Goal: Task Accomplishment & Management: Complete application form

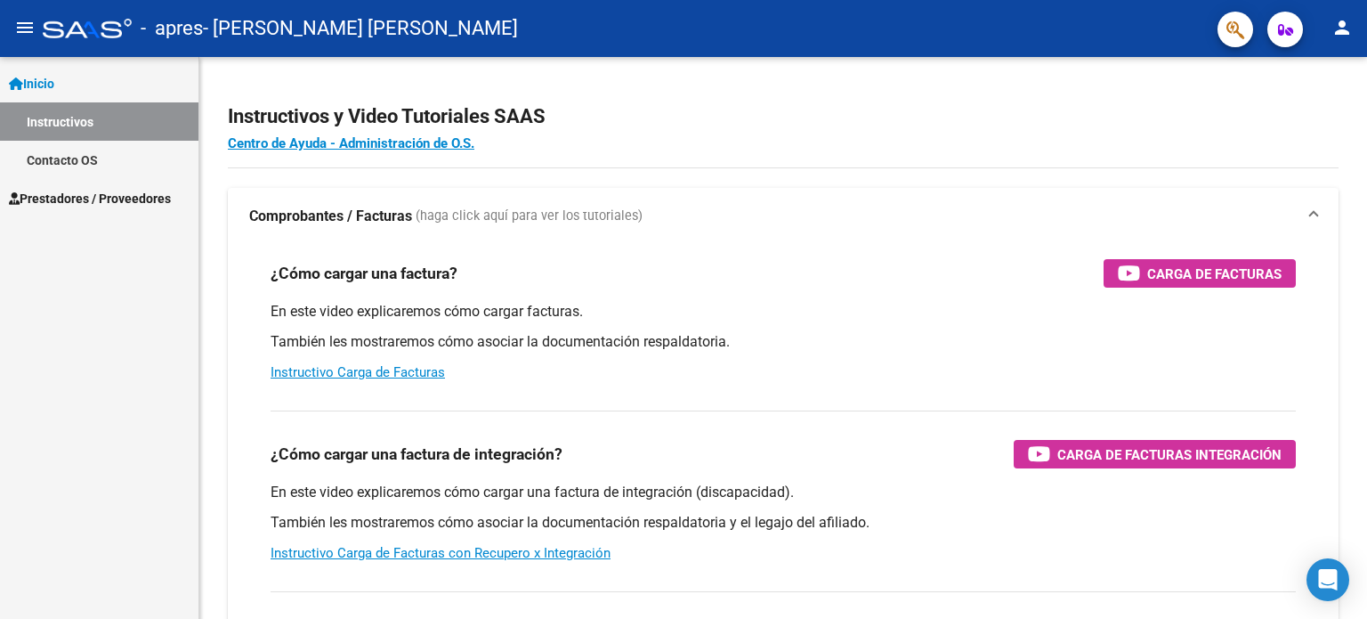
click at [53, 194] on span "Prestadores / Proveedores" at bounding box center [90, 199] width 162 height 20
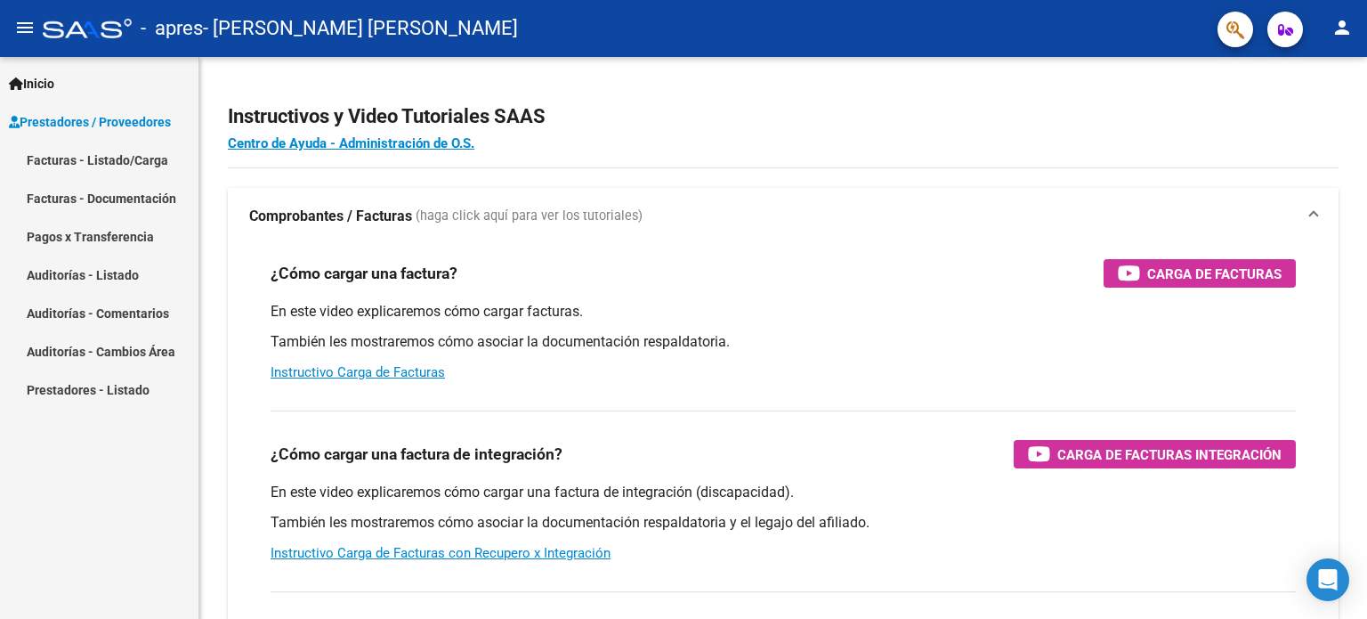
click at [81, 157] on link "Facturas - Listado/Carga" at bounding box center [99, 160] width 199 height 38
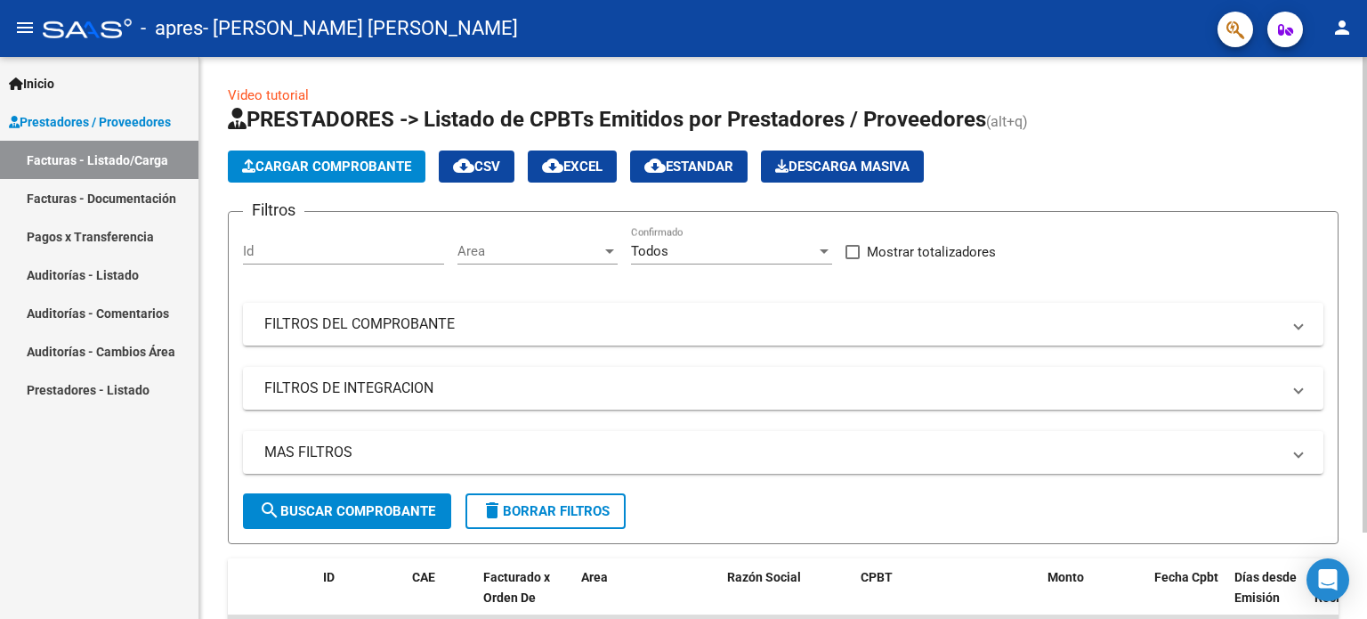
click at [333, 167] on span "Cargar Comprobante" at bounding box center [326, 166] width 169 height 16
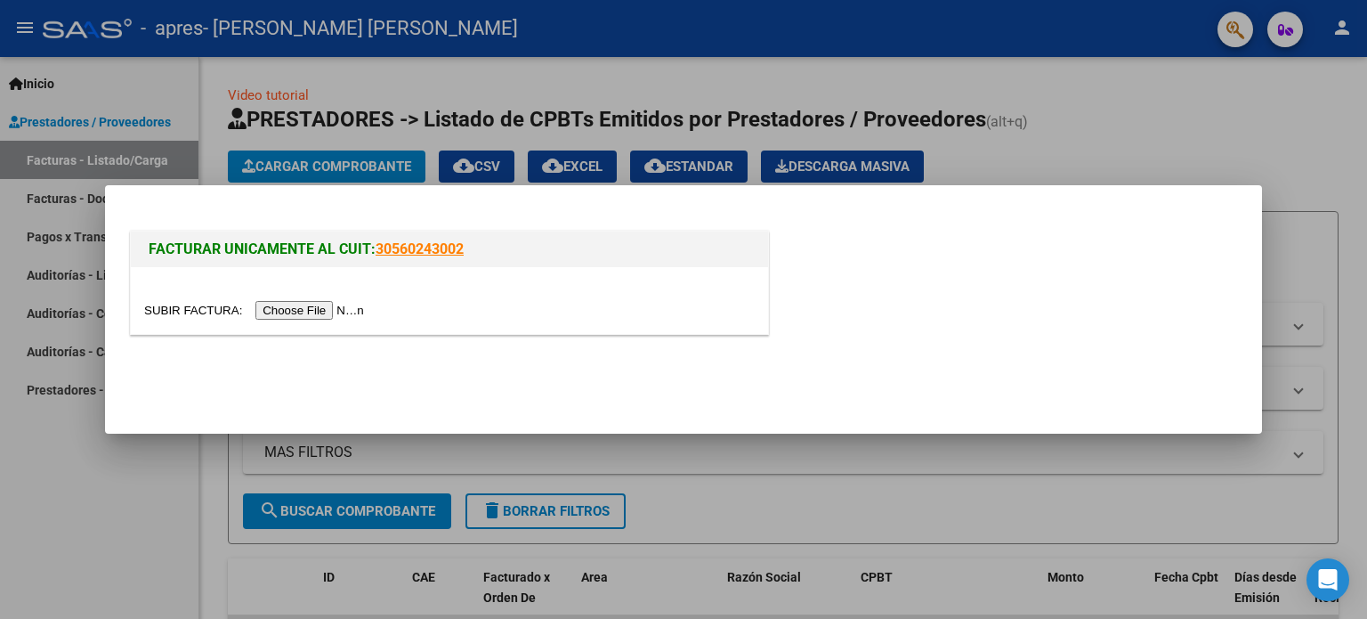
click at [337, 309] on input "file" at bounding box center [256, 310] width 225 height 19
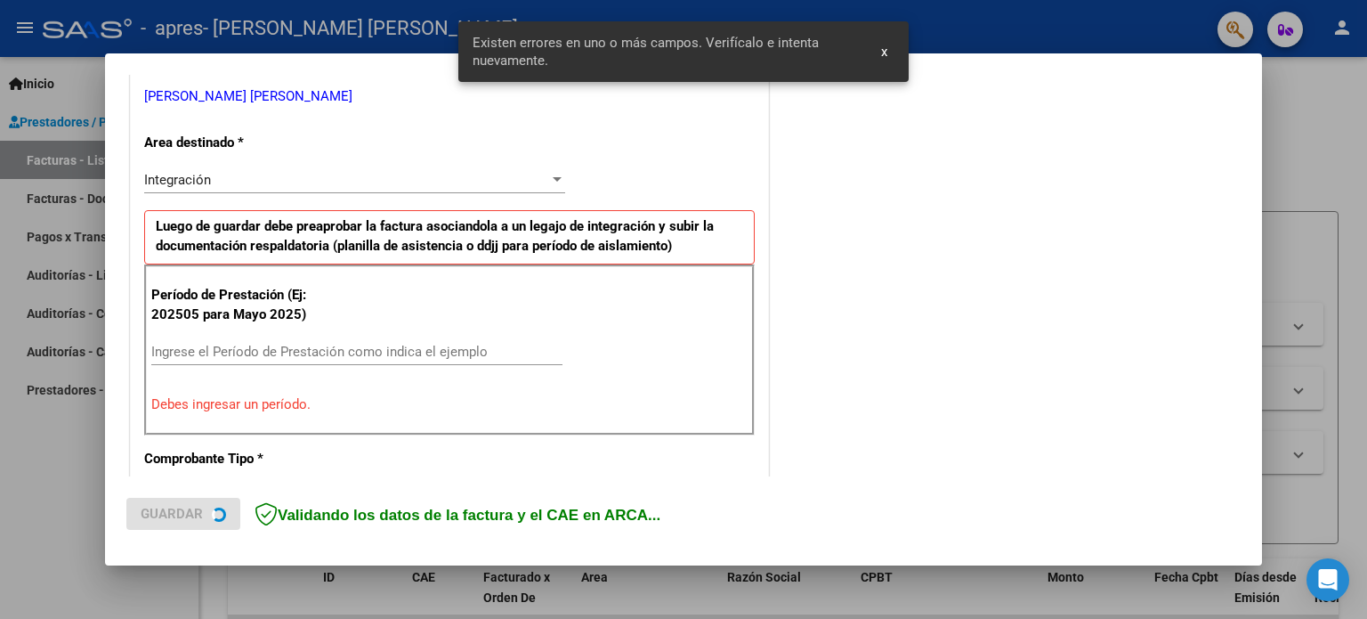
scroll to position [384, 0]
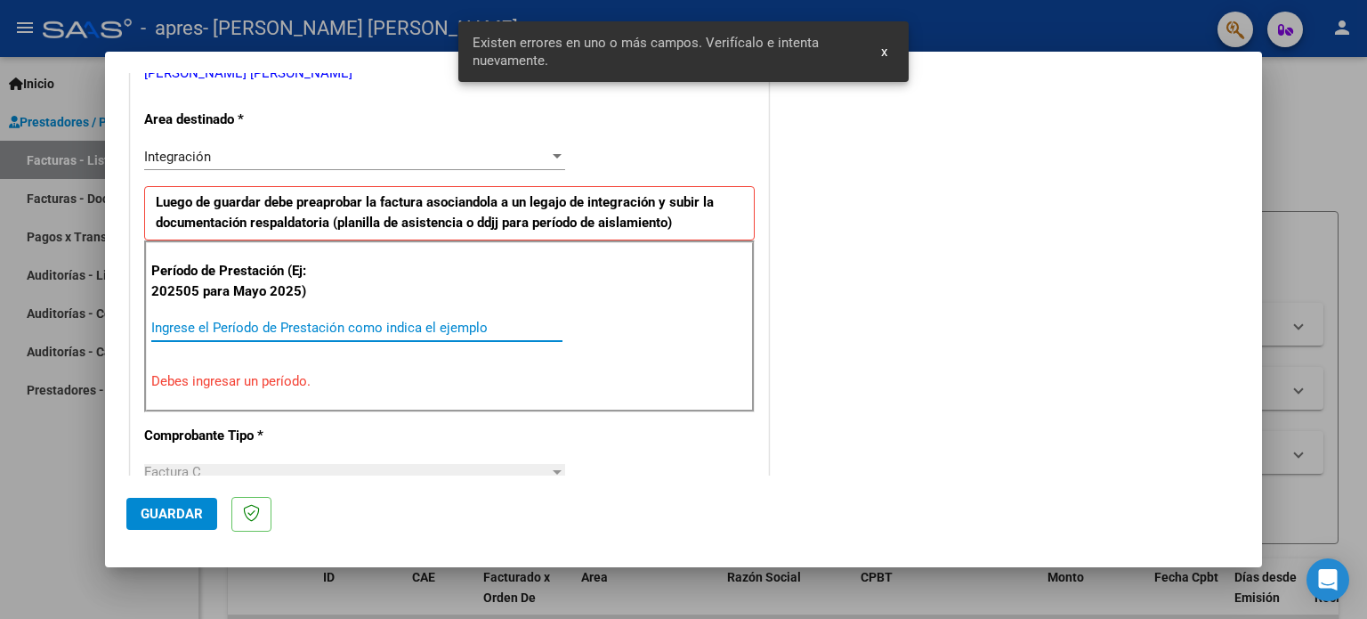
click at [323, 327] on input "Ingrese el Período de Prestación como indica el ejemplo" at bounding box center [356, 328] width 411 height 16
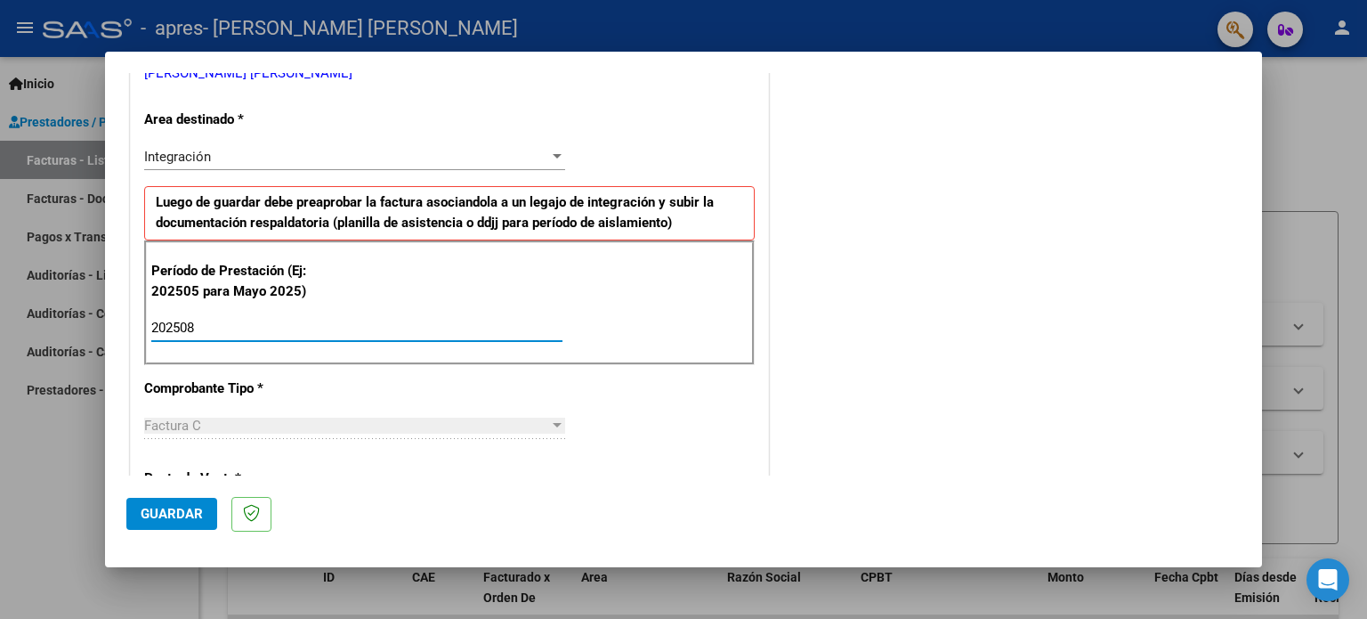
type input "202508"
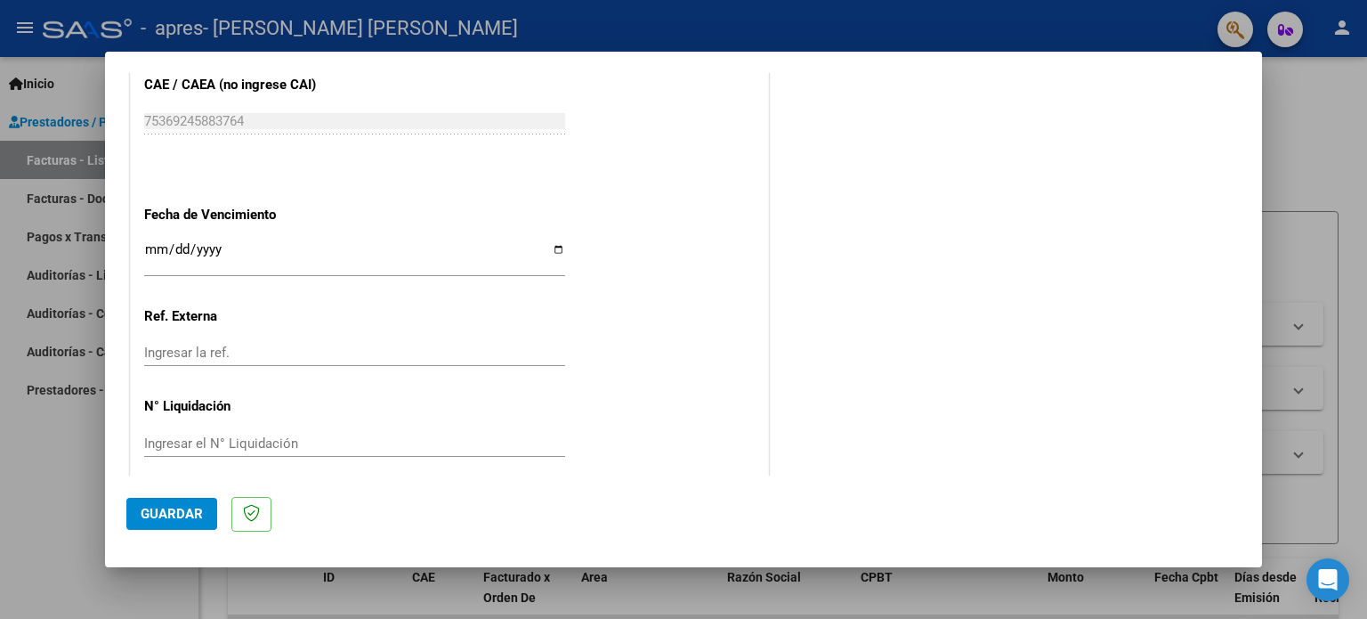
scroll to position [1162, 0]
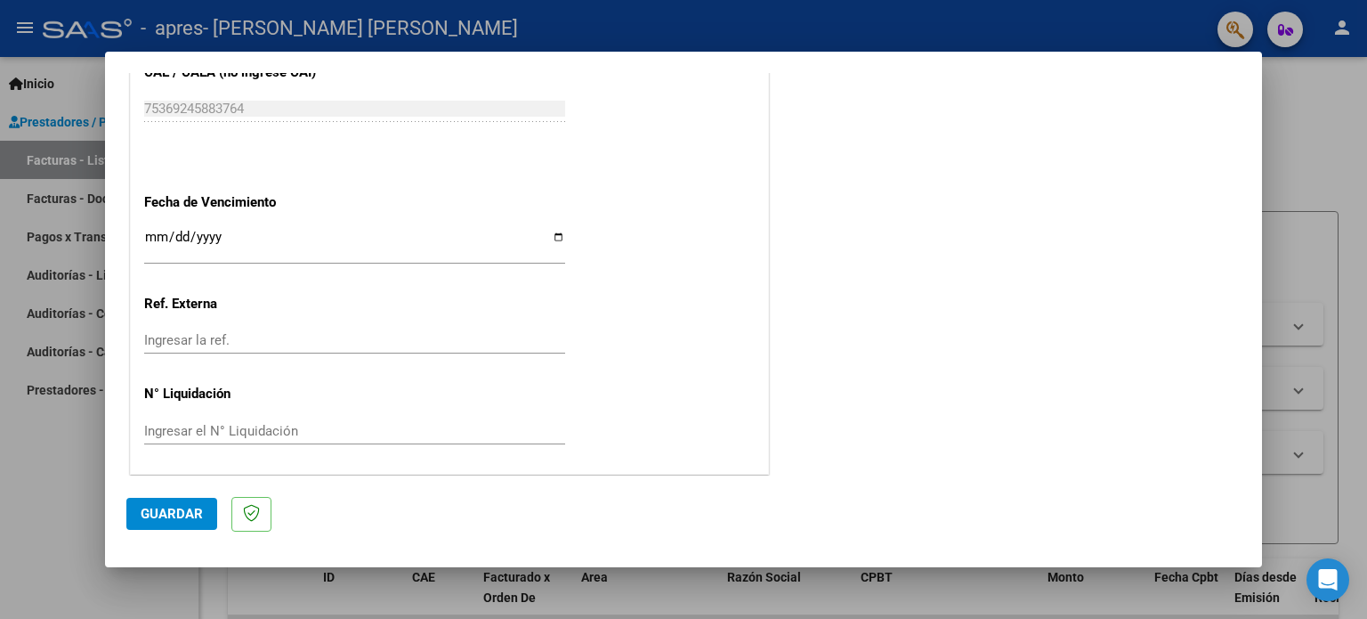
click at [144, 234] on input "Ingresar la fecha" at bounding box center [354, 244] width 421 height 28
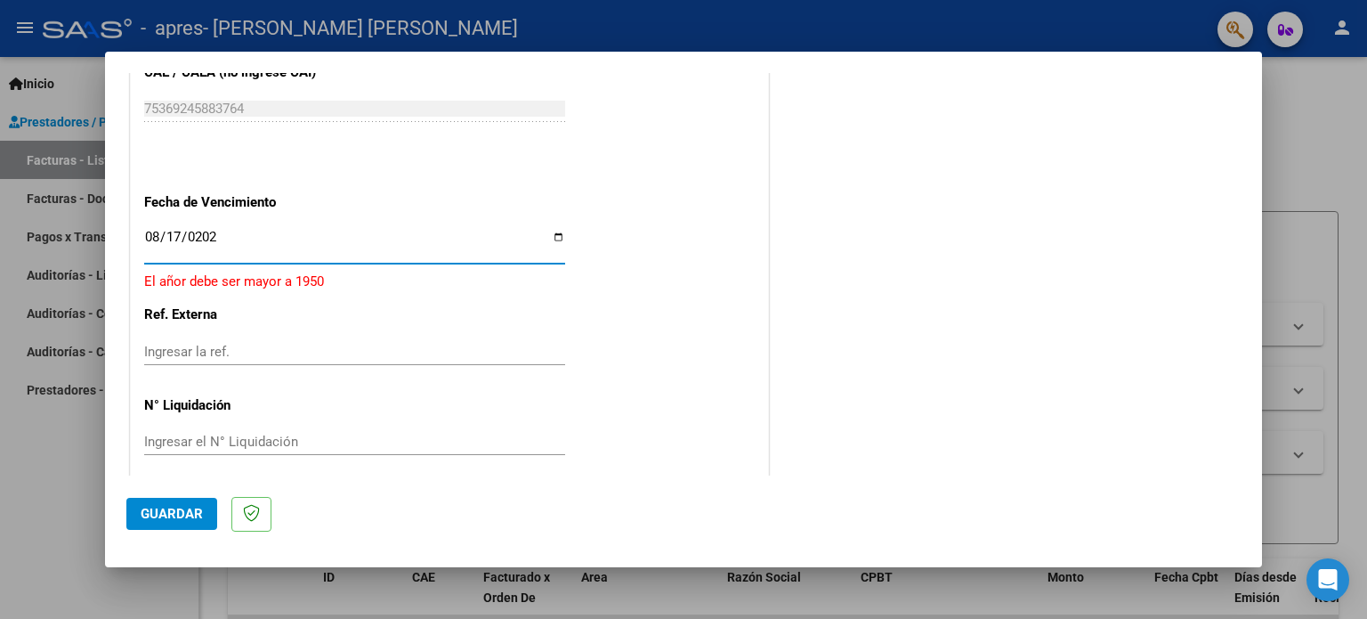
type input "[DATE]"
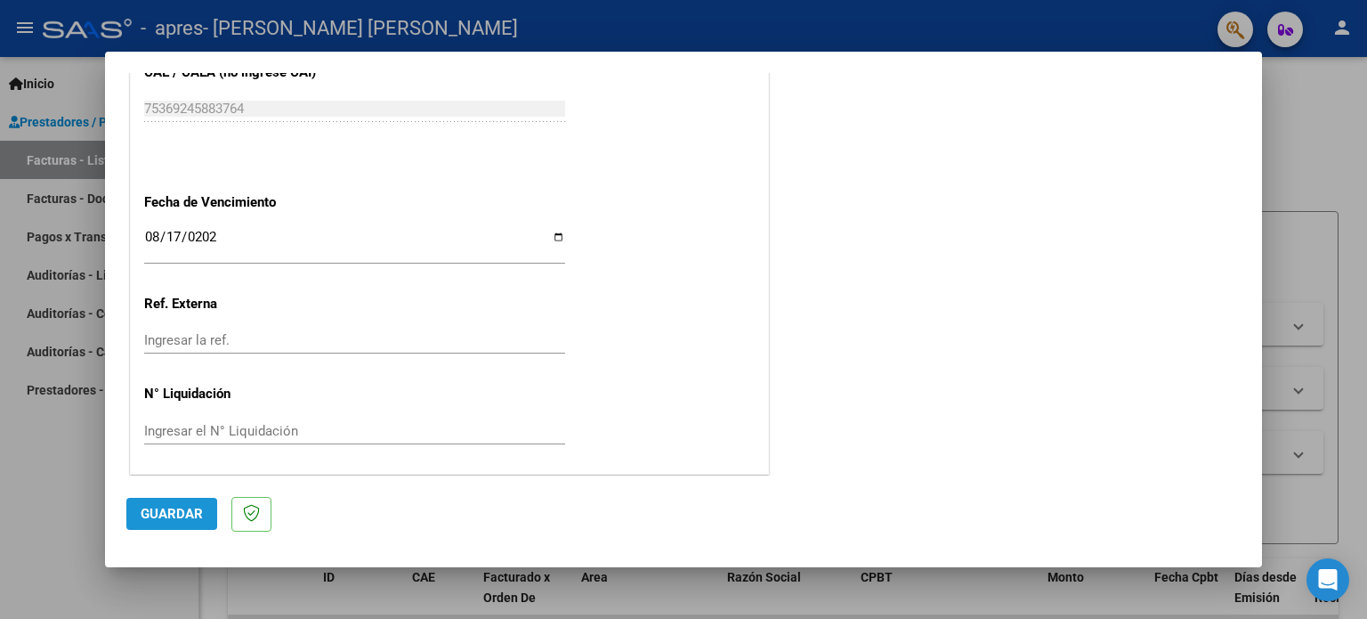
click at [149, 515] on span "Guardar" at bounding box center [172, 514] width 62 height 16
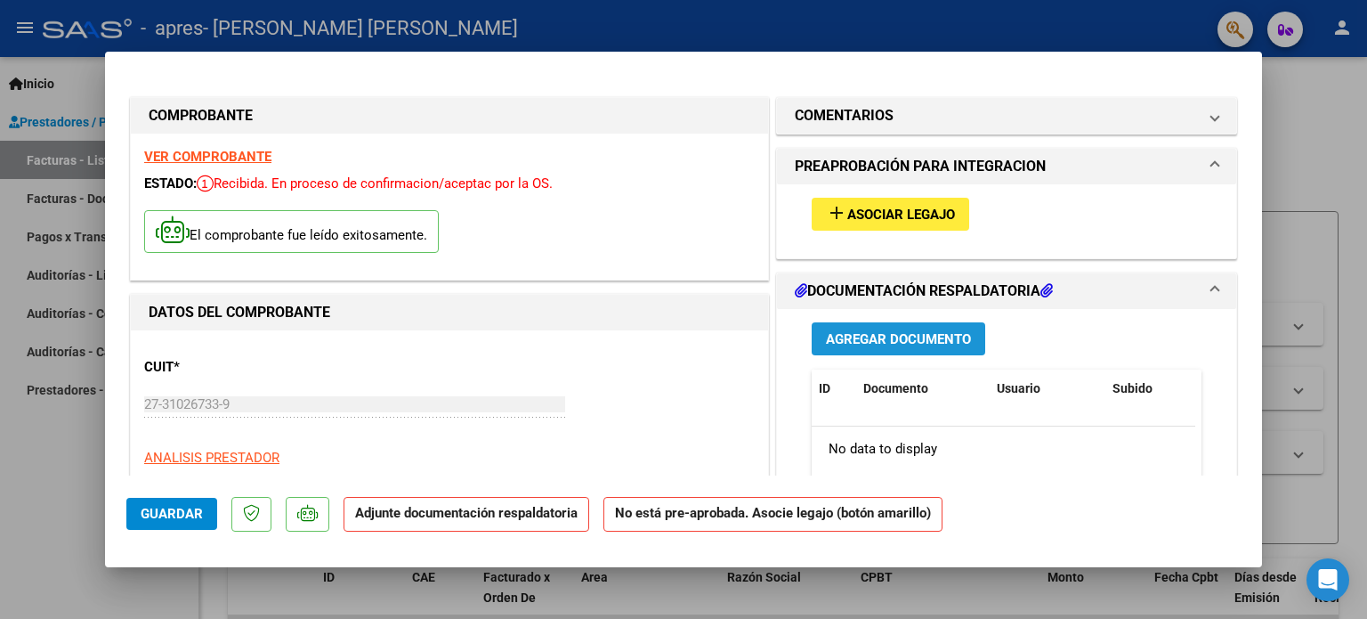
click at [837, 336] on span "Agregar Documento" at bounding box center [898, 339] width 145 height 16
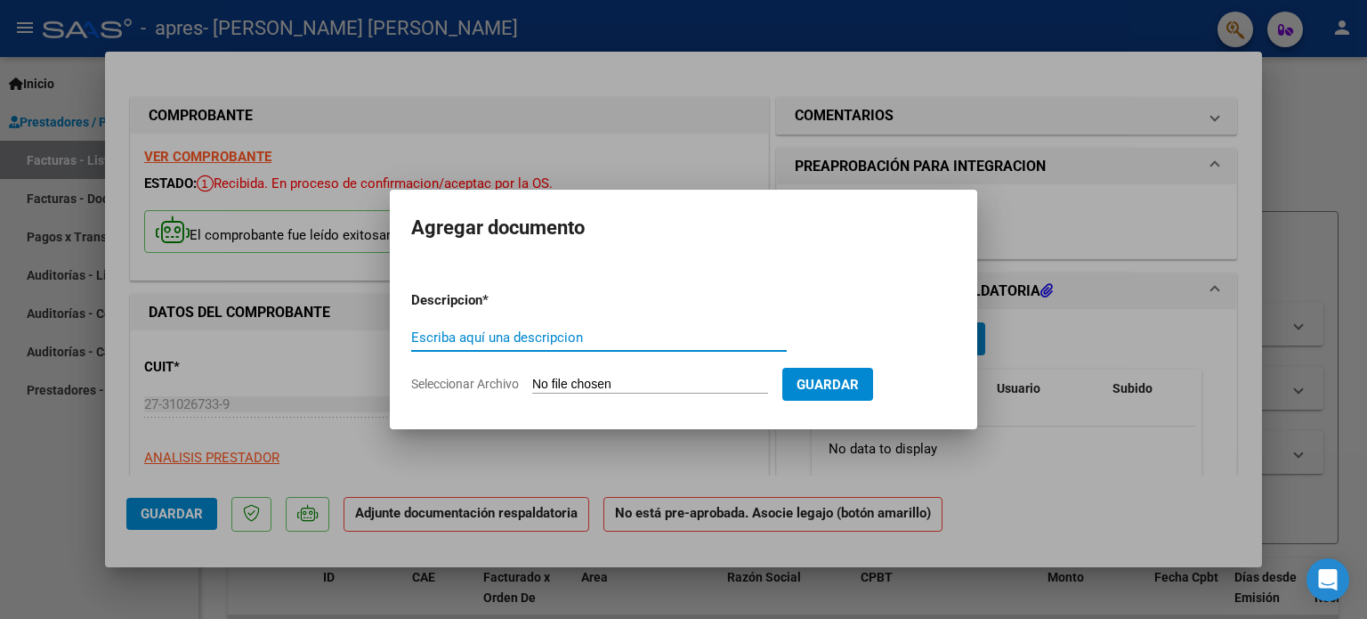
click at [605, 340] on input "Escriba aquí una descripcion" at bounding box center [599, 337] width 376 height 16
type input "PLANILLA ASISTENCIA"
click at [751, 380] on input "Seleccionar Archivo" at bounding box center [650, 385] width 236 height 17
type input "C:\fakepath\[PERSON_NAME][DATE].pdf"
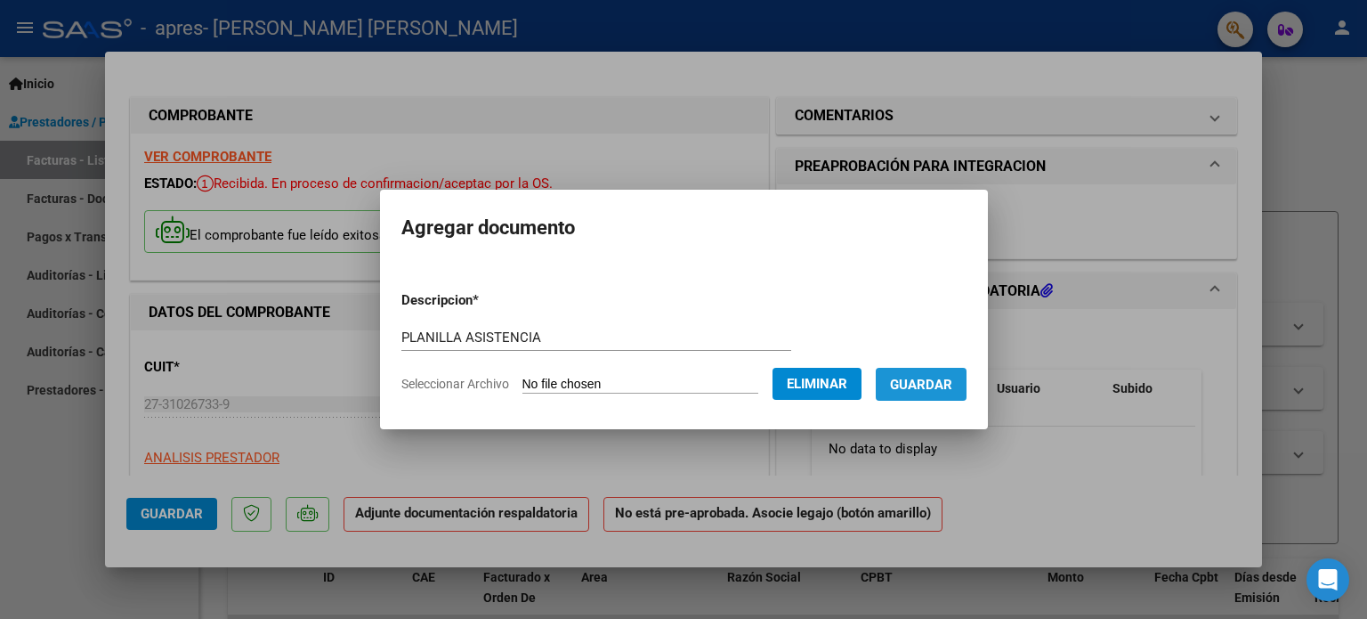
click at [951, 385] on span "Guardar" at bounding box center [921, 385] width 62 height 16
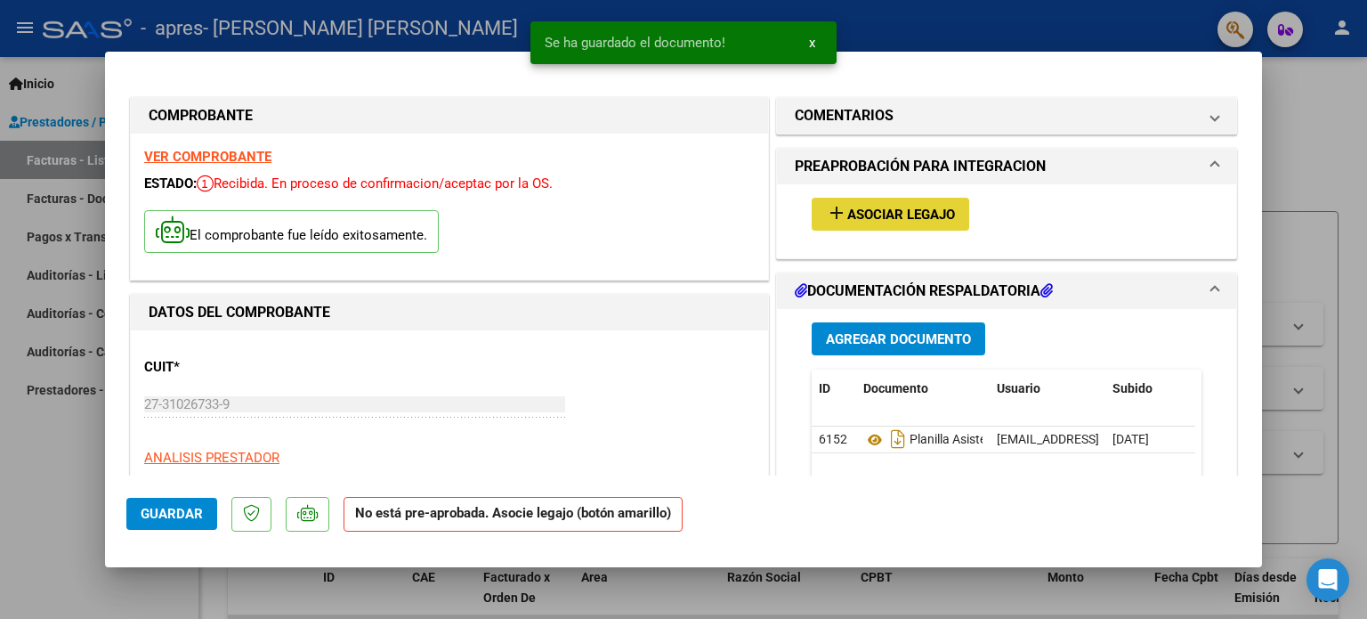
click at [848, 204] on button "add Asociar Legajo" at bounding box center [891, 214] width 158 height 33
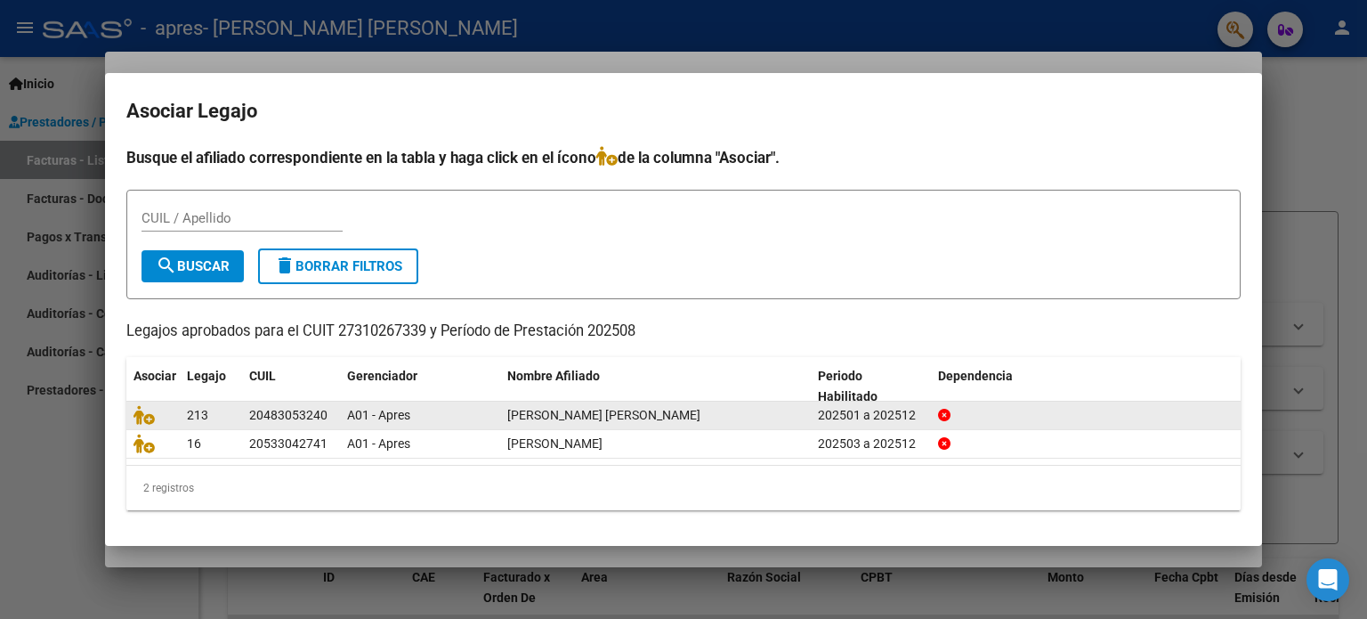
click at [273, 424] on div "20483053240" at bounding box center [288, 415] width 78 height 20
click at [139, 415] on icon at bounding box center [144, 415] width 21 height 20
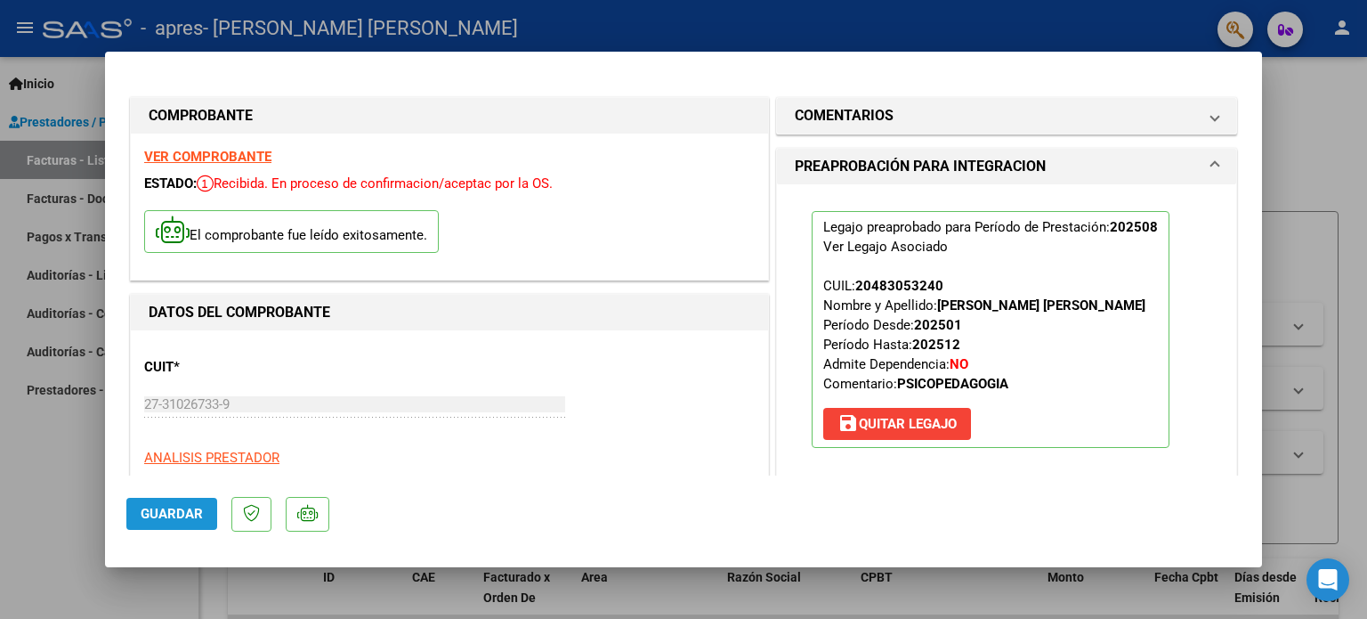
click at [166, 508] on span "Guardar" at bounding box center [172, 514] width 62 height 16
click at [57, 118] on div at bounding box center [683, 309] width 1367 height 619
type input "$ 0,00"
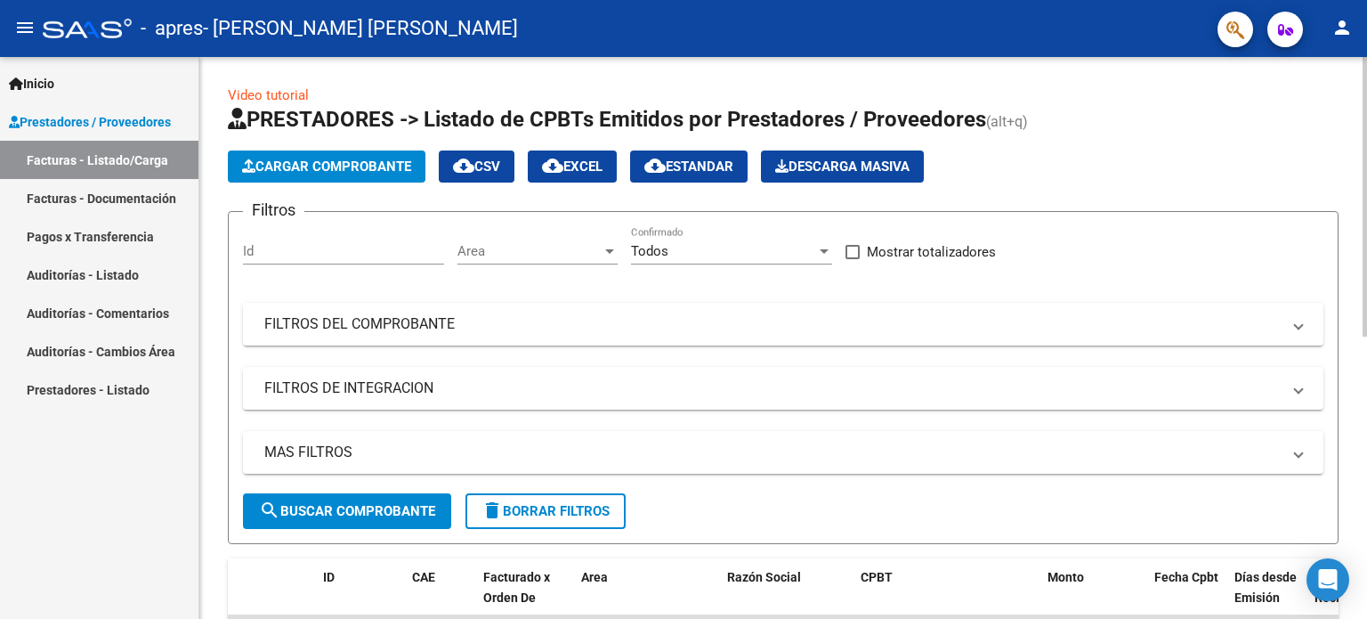
click at [349, 160] on span "Cargar Comprobante" at bounding box center [326, 166] width 169 height 16
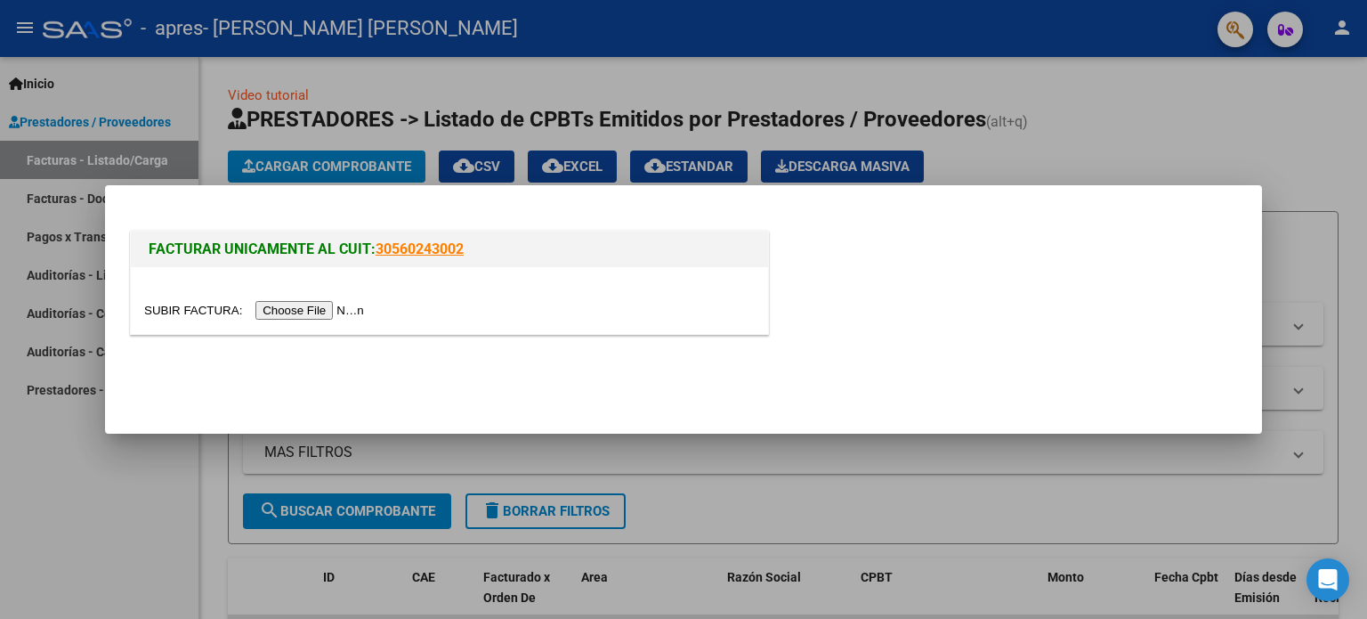
click at [302, 307] on input "file" at bounding box center [256, 310] width 225 height 19
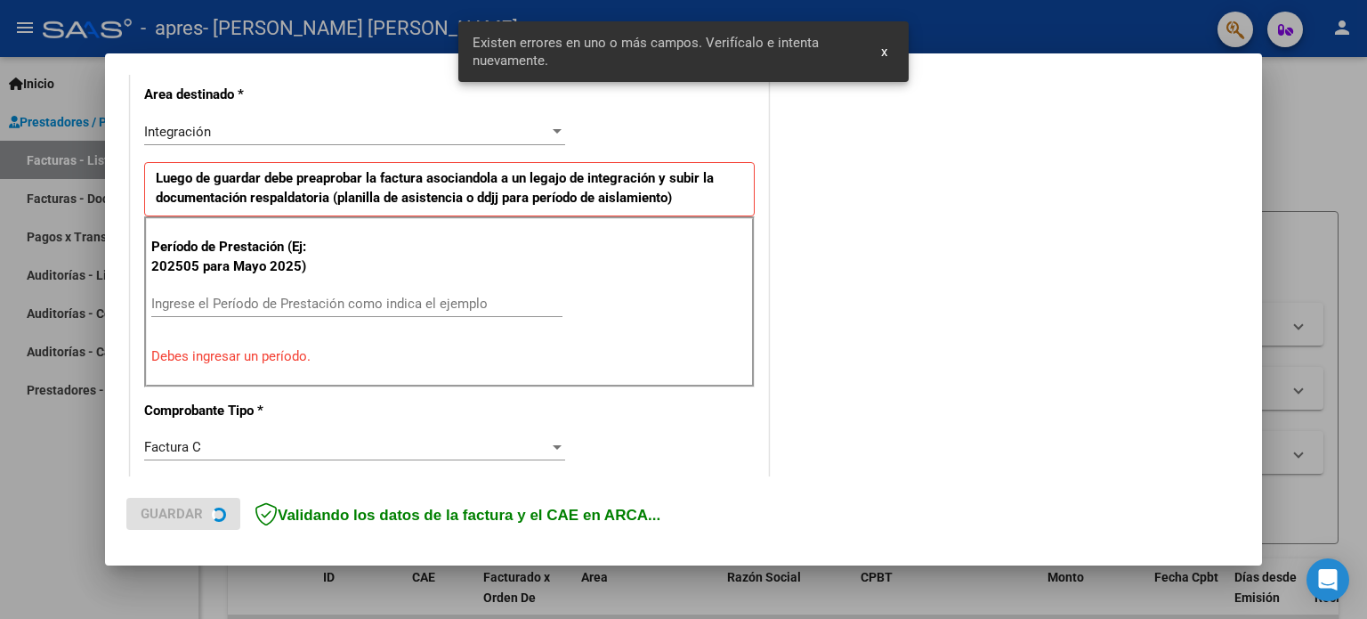
scroll to position [417, 0]
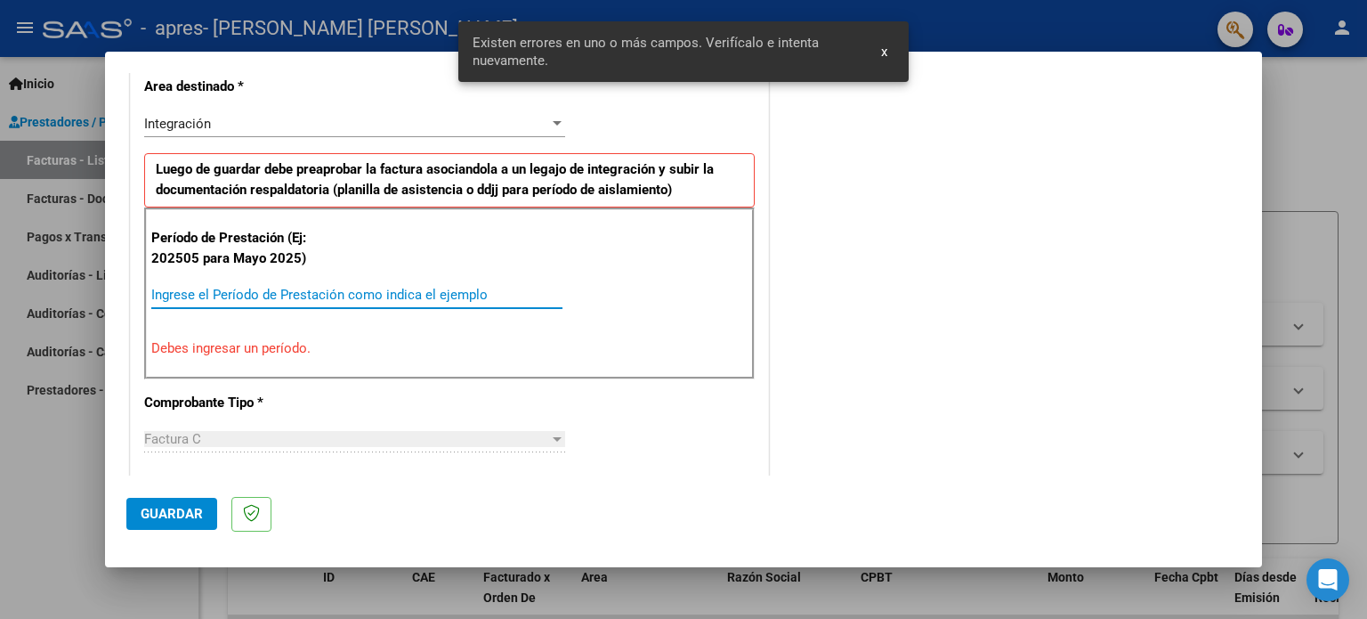
click at [275, 293] on input "Ingrese el Período de Prestación como indica el ejemplo" at bounding box center [356, 295] width 411 height 16
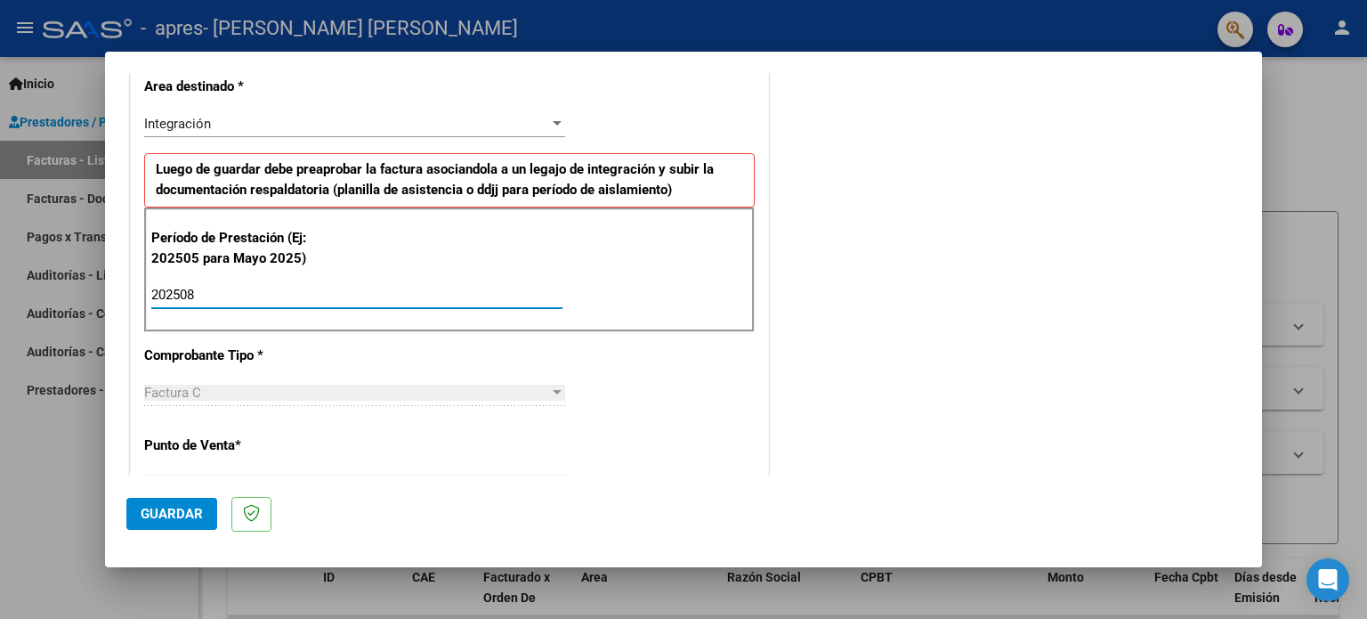
type input "202508"
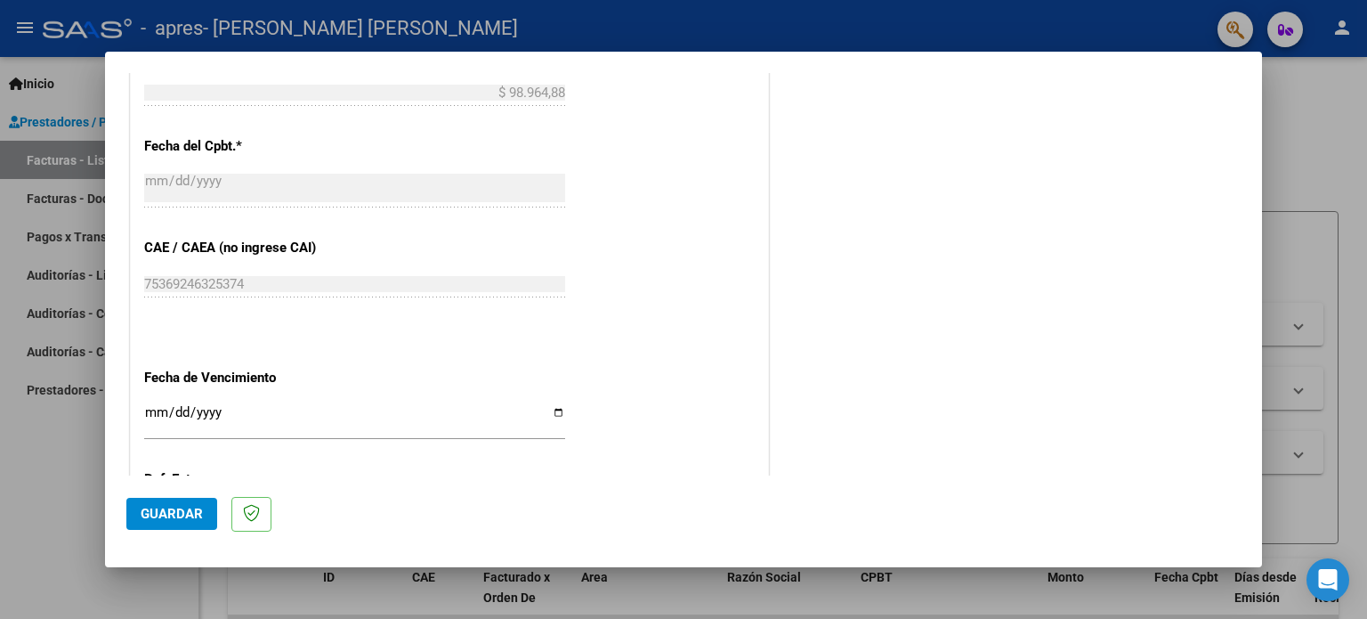
scroll to position [1022, 0]
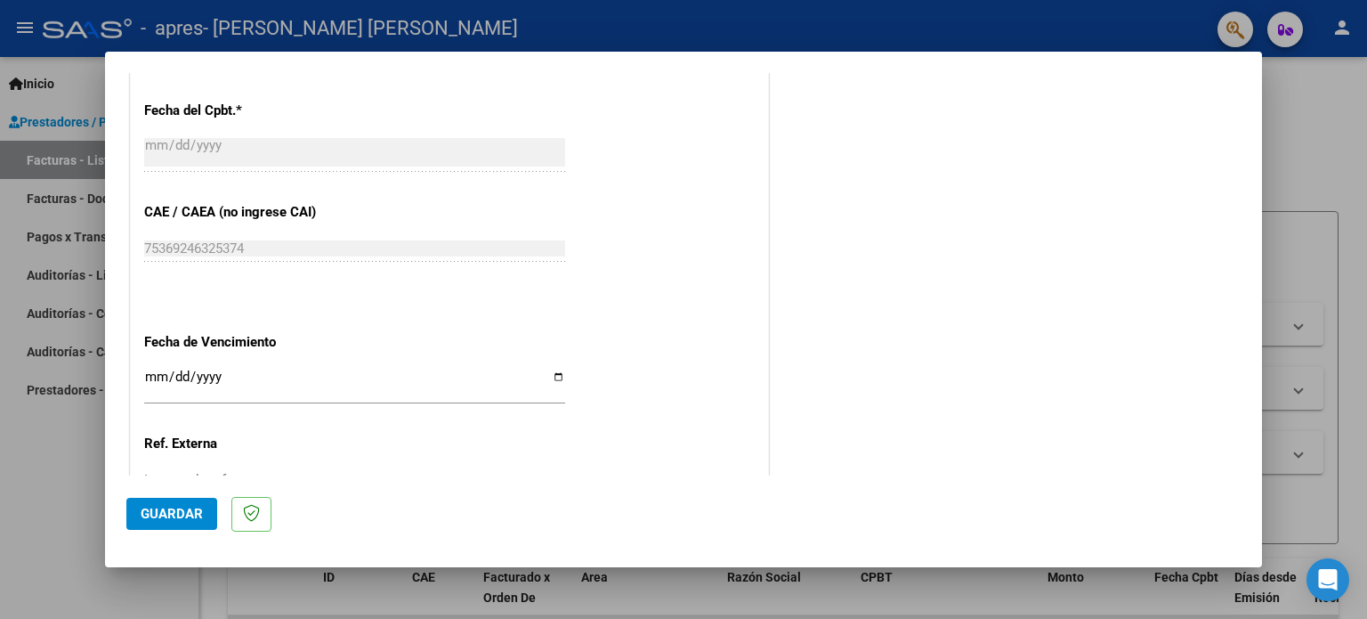
click at [153, 369] on input "Ingresar la fecha" at bounding box center [354, 383] width 421 height 28
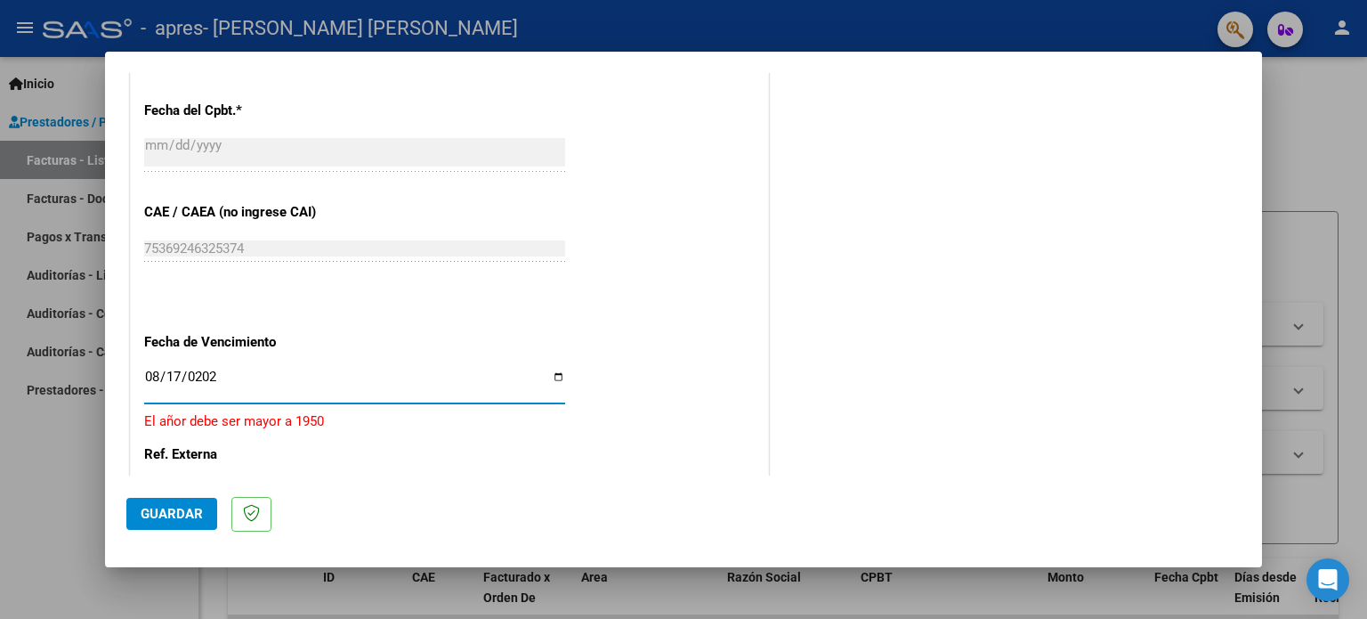
type input "[DATE]"
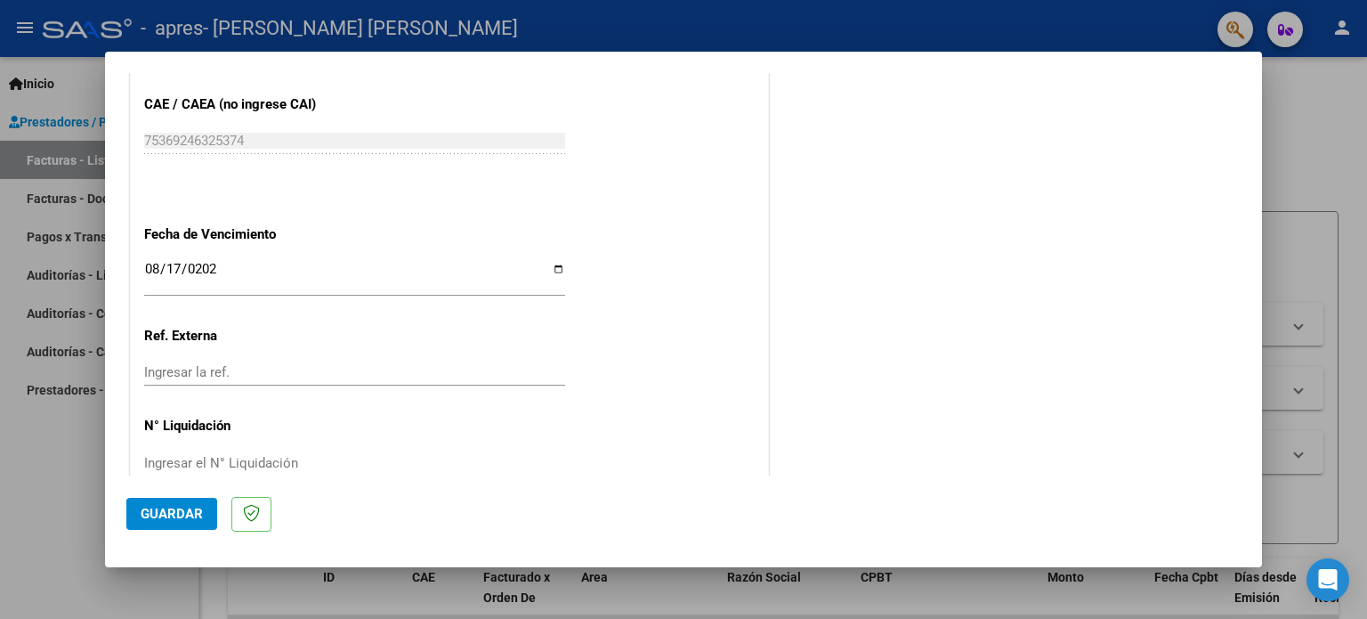
scroll to position [1162, 0]
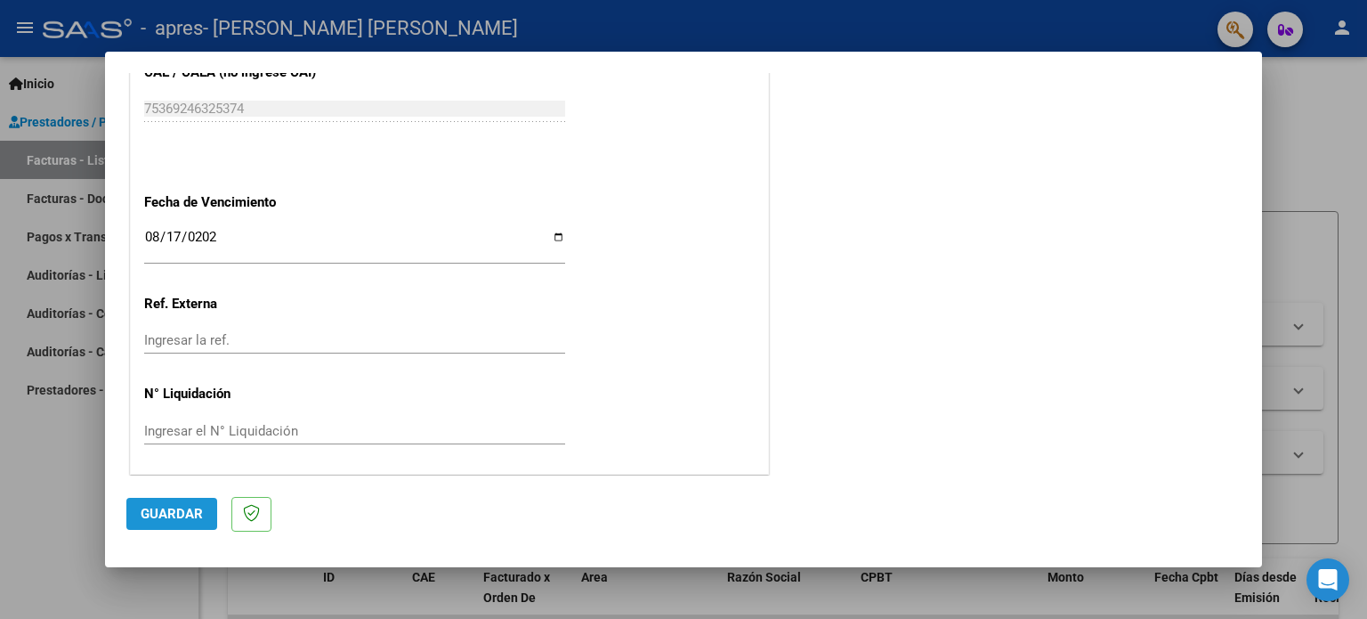
click at [182, 505] on button "Guardar" at bounding box center [171, 514] width 91 height 32
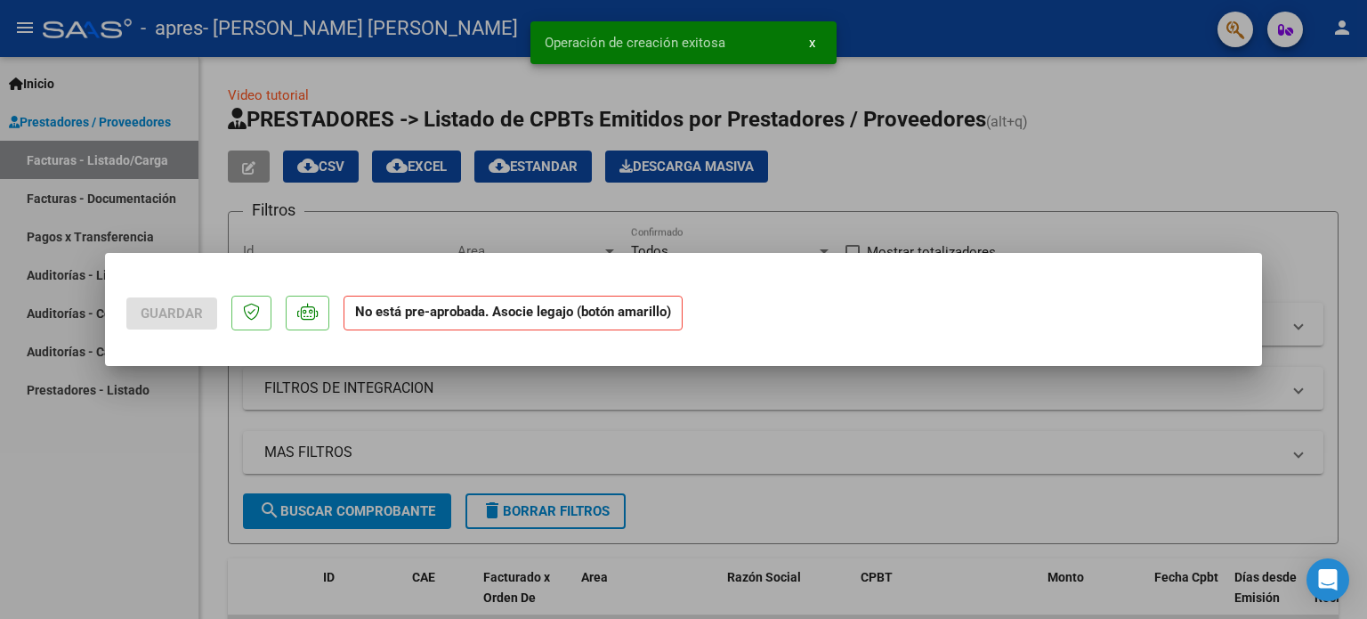
scroll to position [0, 0]
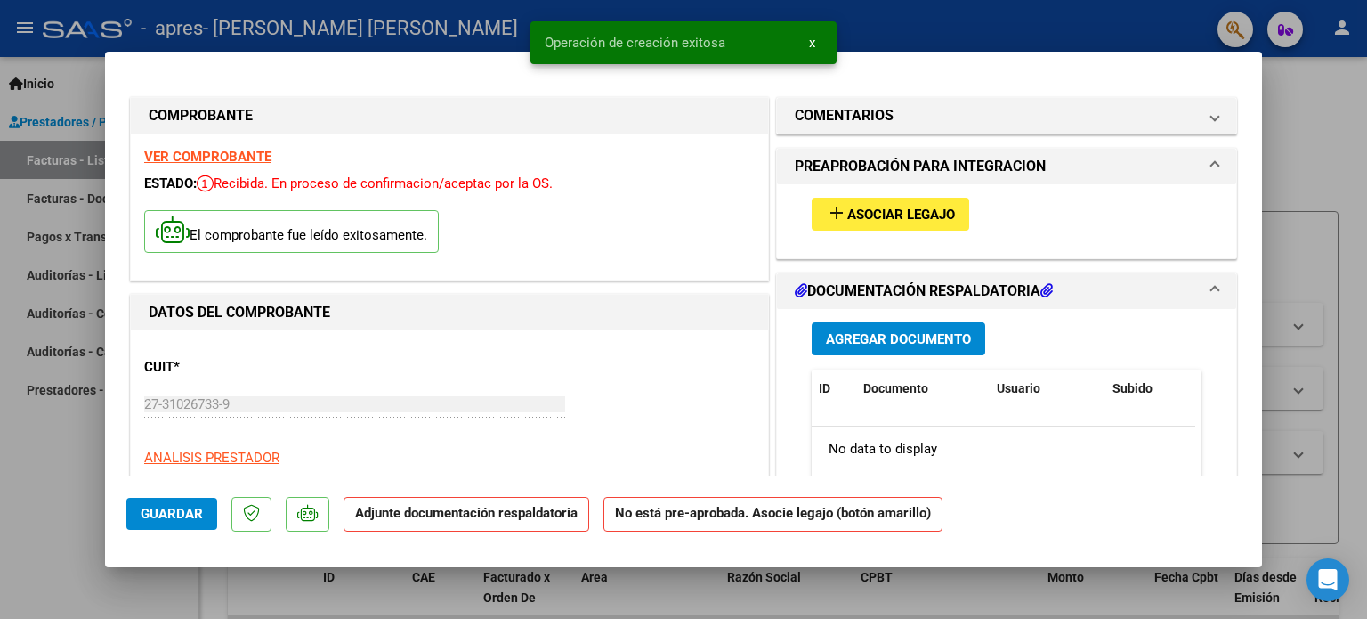
click at [920, 330] on span "Agregar Documento" at bounding box center [898, 338] width 145 height 16
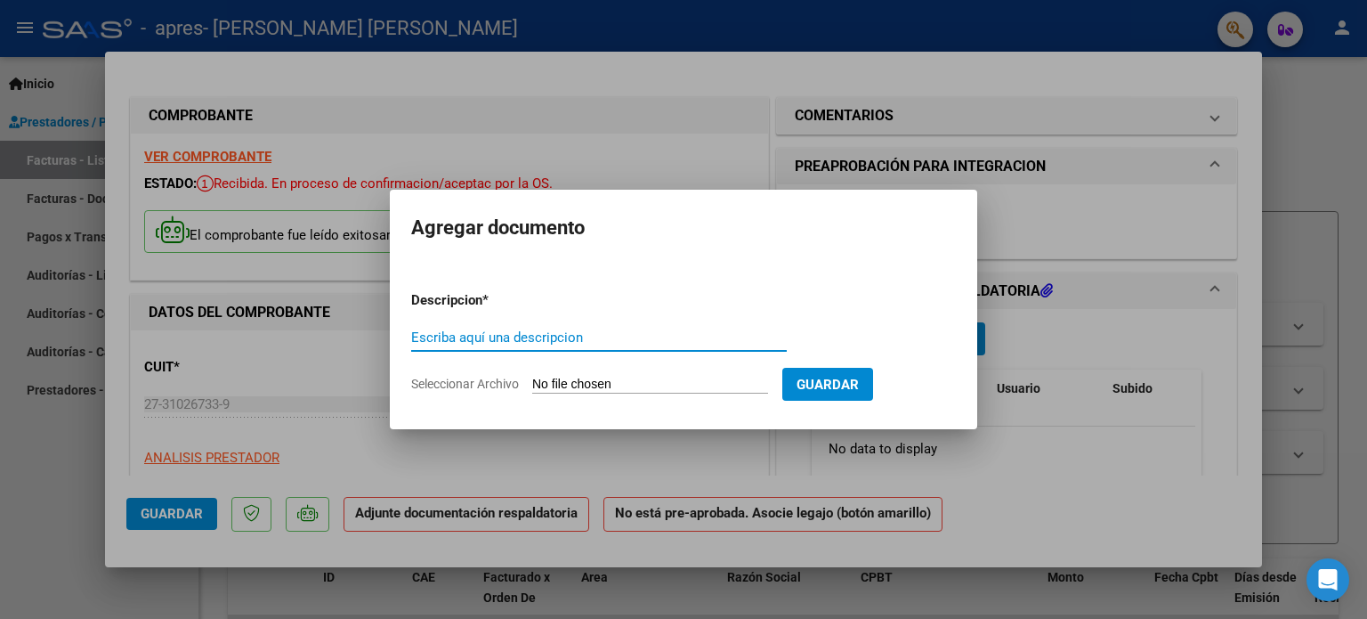
click at [523, 333] on input "Escriba aquí una descripcion" at bounding box center [599, 337] width 376 height 16
type input "PLANILLA ASISTENCIA"
click at [749, 380] on input "Seleccionar Archivo" at bounding box center [650, 385] width 236 height 17
type input "C:\fakepath\[PERSON_NAME][DATE].pdf"
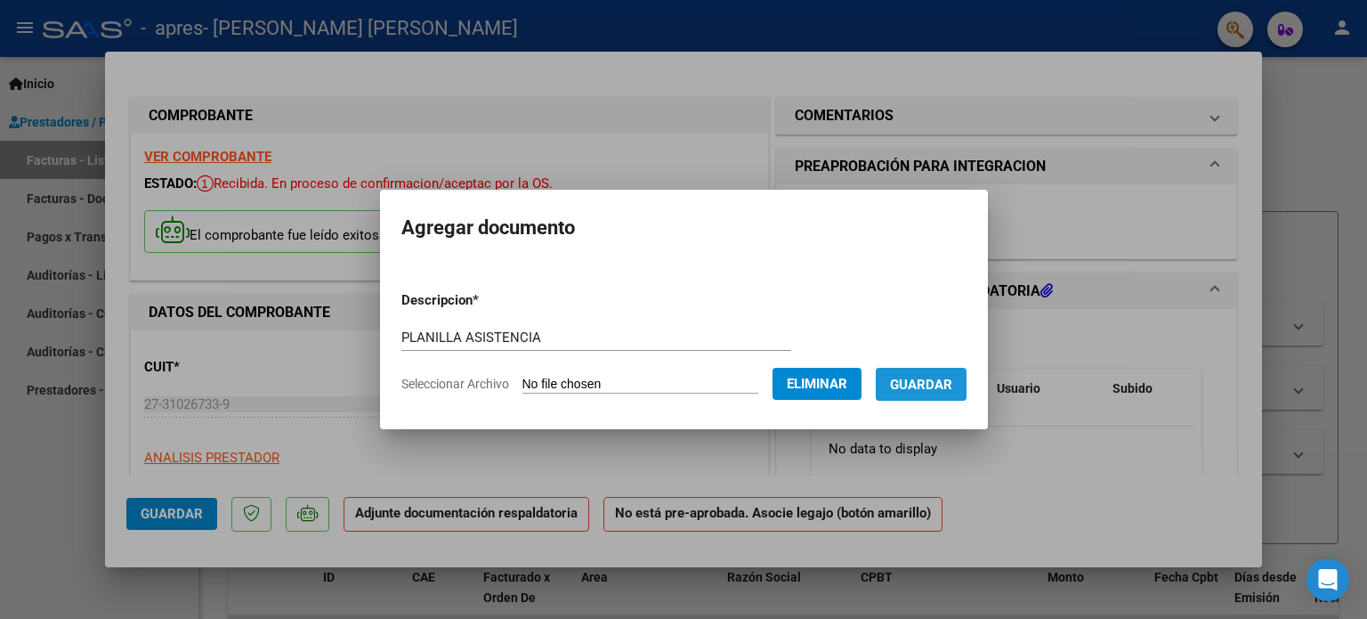
click at [953, 378] on span "Guardar" at bounding box center [921, 385] width 62 height 16
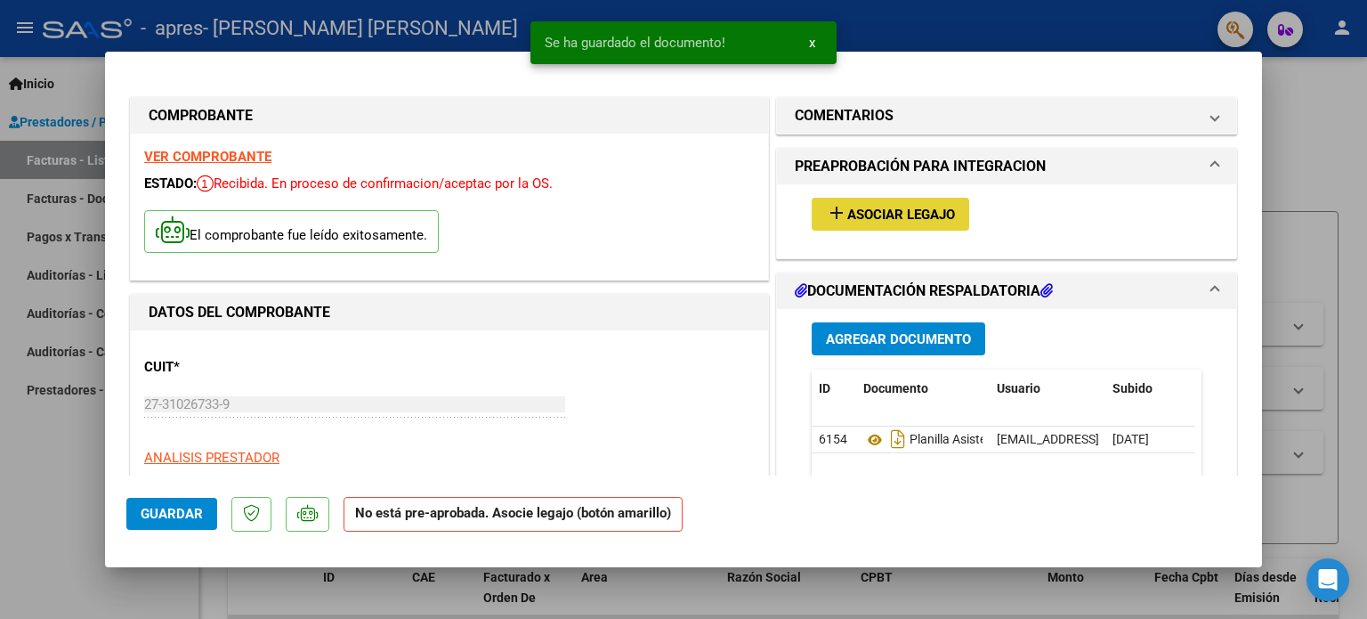
click at [865, 209] on span "Asociar Legajo" at bounding box center [901, 215] width 108 height 16
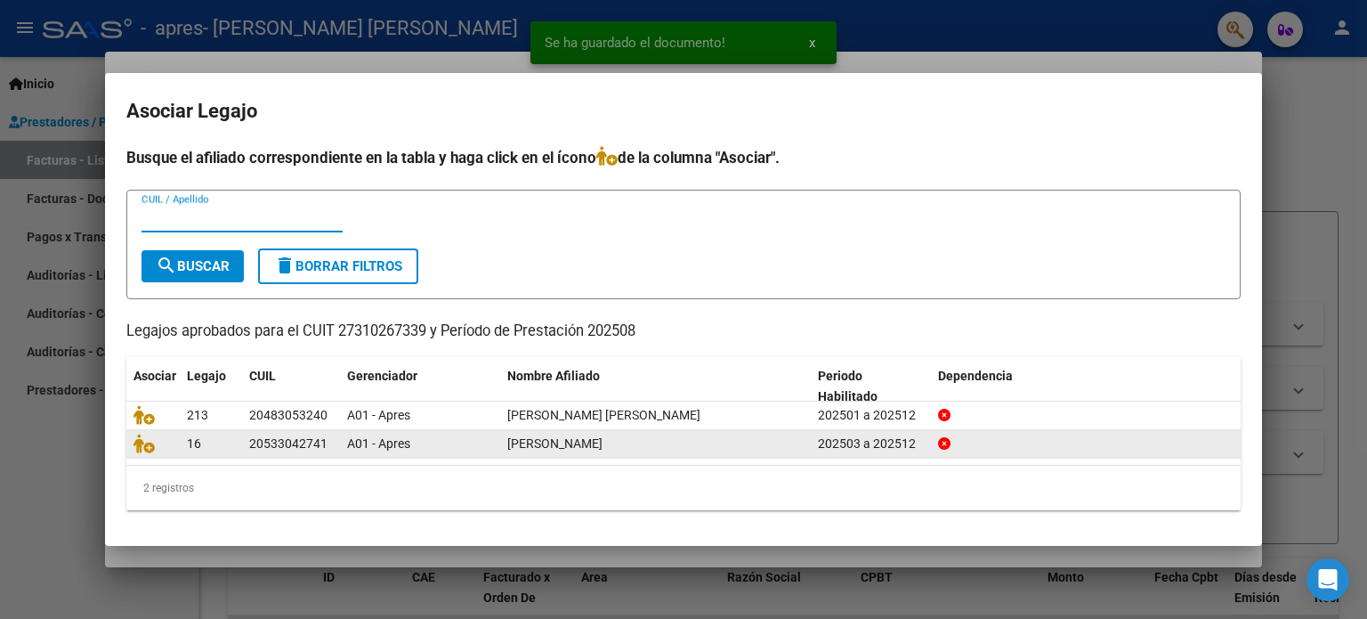
click at [418, 434] on div "A01 - Apres" at bounding box center [420, 444] width 146 height 20
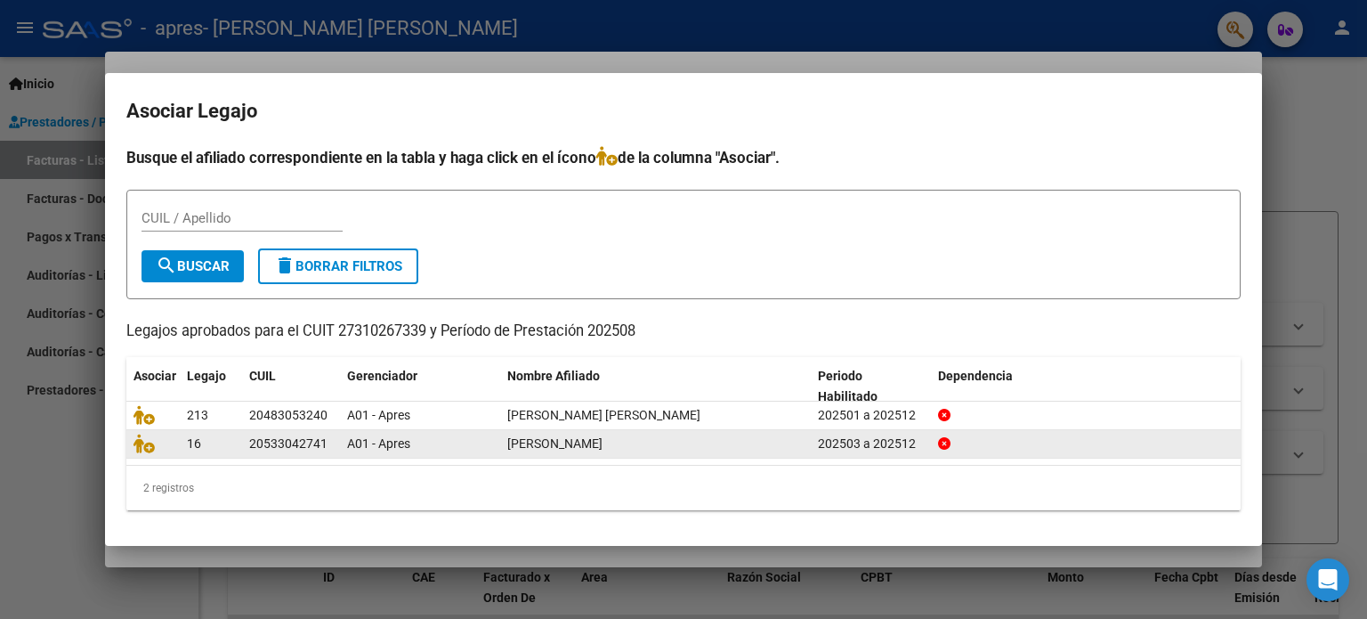
click at [418, 434] on div "A01 - Apres" at bounding box center [420, 444] width 146 height 20
click at [147, 442] on icon at bounding box center [144, 444] width 21 height 20
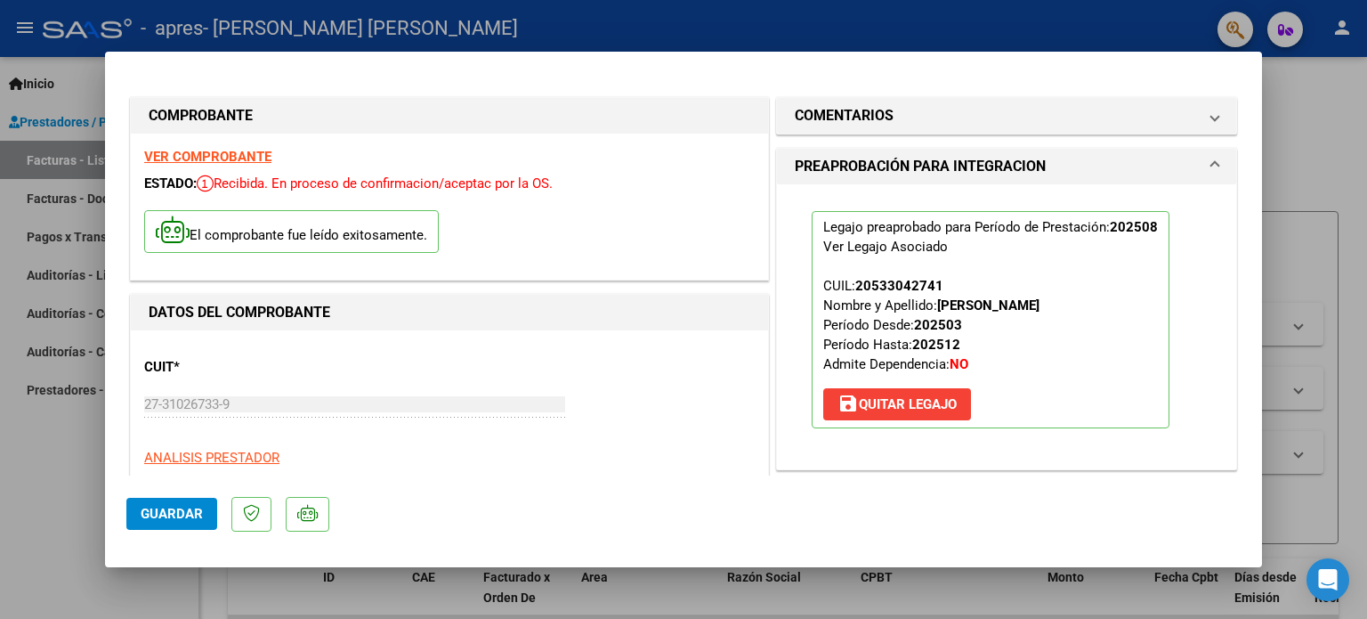
click at [193, 519] on span "Guardar" at bounding box center [172, 514] width 62 height 16
